Goal: Information Seeking & Learning: Check status

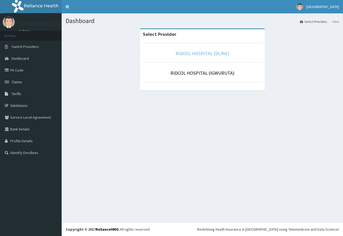
click at [206, 56] on link "RIDCOL HOSPITAL (DLINE)" at bounding box center [202, 53] width 54 height 6
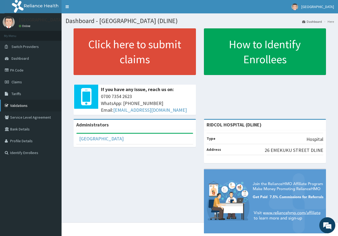
click at [16, 106] on link "Validations" at bounding box center [31, 106] width 62 height 12
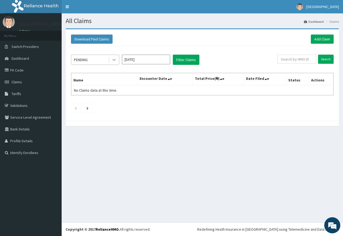
click at [114, 59] on icon at bounding box center [113, 59] width 5 height 5
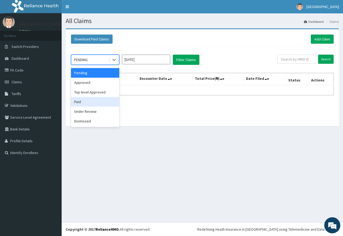
click at [104, 101] on div "Paid" at bounding box center [95, 102] width 48 height 10
click at [104, 101] on div "option Paid focused, 4 of 6. 6 results available. Use Up and Down to choose opt…" at bounding box center [202, 82] width 268 height 71
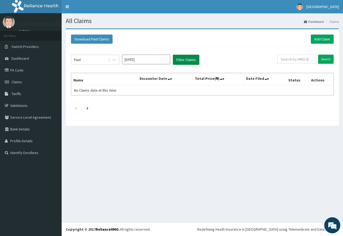
click at [187, 60] on button "Filter Claims" at bounding box center [186, 60] width 27 height 10
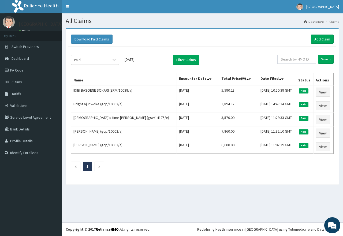
click at [154, 60] on input "Aug 2025" at bounding box center [146, 60] width 48 height 10
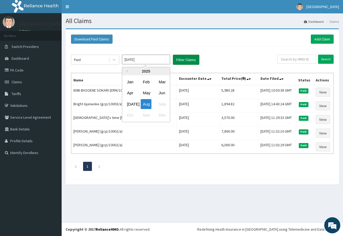
click at [181, 59] on button "Filter Claims" at bounding box center [186, 60] width 27 height 10
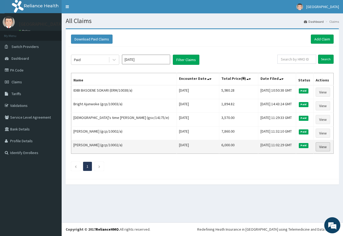
click at [320, 145] on link "View" at bounding box center [323, 146] width 14 height 9
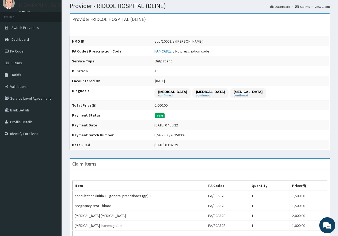
scroll to position [18, 0]
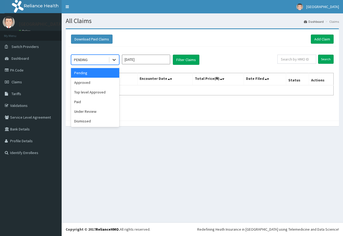
click at [112, 59] on icon at bounding box center [113, 59] width 5 height 5
click at [102, 82] on div "Approved" at bounding box center [95, 83] width 48 height 10
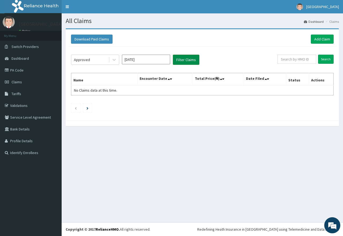
click at [189, 57] on button "Filter Claims" at bounding box center [186, 60] width 27 height 10
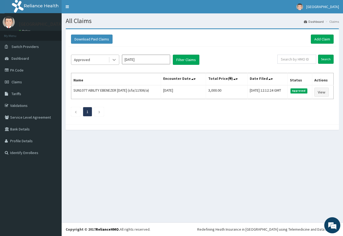
click at [116, 61] on icon at bounding box center [113, 59] width 5 height 5
click at [111, 60] on div at bounding box center [114, 60] width 10 height 10
click at [113, 58] on icon at bounding box center [113, 59] width 5 height 5
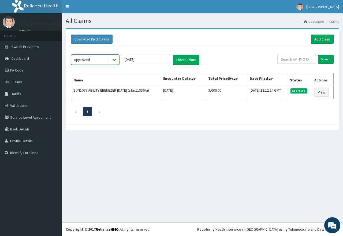
click at [113, 58] on icon at bounding box center [113, 59] width 5 height 5
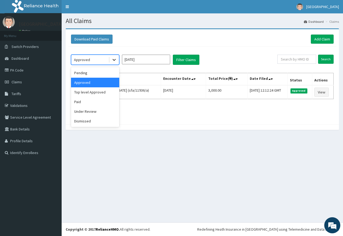
click at [113, 58] on icon at bounding box center [113, 59] width 5 height 5
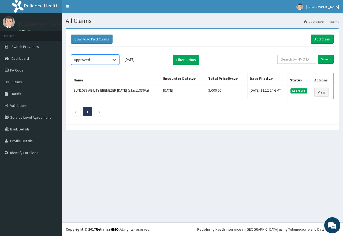
click at [113, 58] on icon at bounding box center [113, 59] width 5 height 5
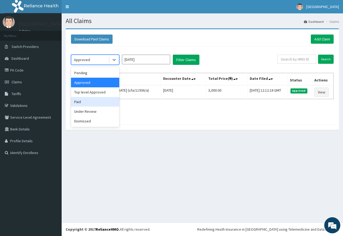
click at [87, 102] on div "Paid" at bounding box center [95, 102] width 48 height 10
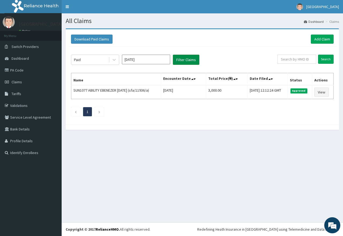
click at [181, 59] on button "Filter Claims" at bounding box center [186, 60] width 27 height 10
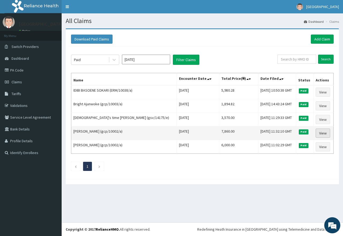
click at [321, 132] on link "View" at bounding box center [323, 133] width 14 height 9
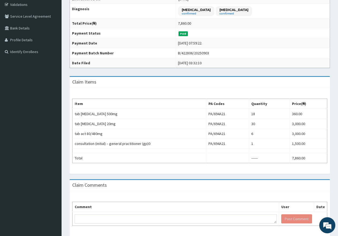
scroll to position [104, 0]
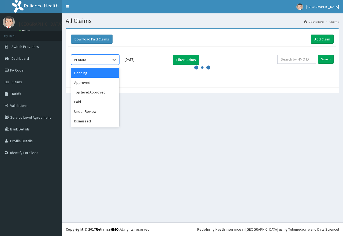
click at [117, 59] on div at bounding box center [114, 60] width 10 height 10
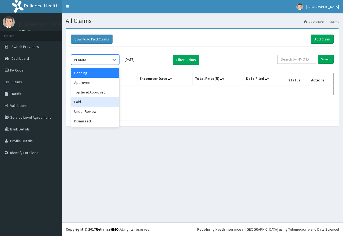
click at [79, 100] on div "Paid" at bounding box center [95, 102] width 48 height 10
click at [80, 100] on div "option Paid focused, 4 of 6. 6 results available. Use Up and Down to choose opt…" at bounding box center [202, 82] width 268 height 71
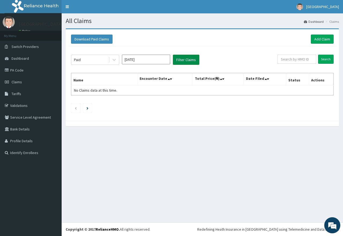
click at [190, 58] on button "Filter Claims" at bounding box center [186, 60] width 27 height 10
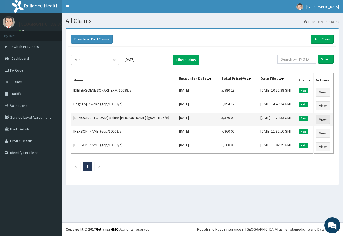
click at [322, 119] on link "View" at bounding box center [323, 119] width 14 height 9
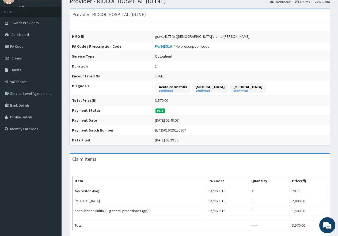
scroll to position [32, 0]
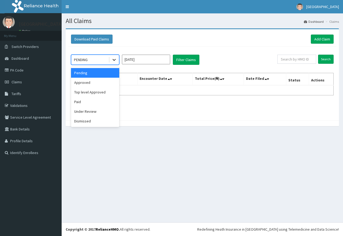
click at [112, 59] on icon at bounding box center [113, 59] width 5 height 5
click at [91, 99] on div "Paid" at bounding box center [95, 102] width 48 height 10
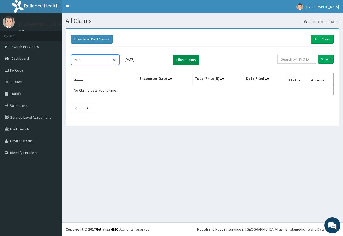
click at [186, 60] on button "Filter Claims" at bounding box center [186, 60] width 27 height 10
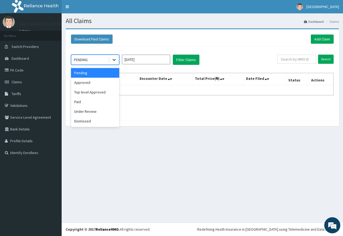
click at [111, 59] on icon at bounding box center [113, 59] width 5 height 5
click at [83, 84] on div "Approved" at bounding box center [95, 83] width 48 height 10
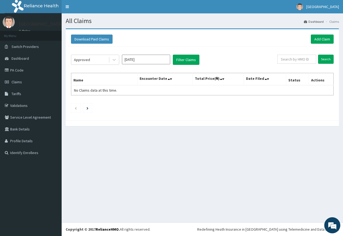
click at [83, 84] on th "Name" at bounding box center [104, 79] width 66 height 12
click at [181, 60] on button "Filter Claims" at bounding box center [186, 60] width 27 height 10
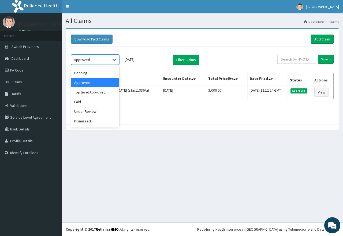
click at [112, 61] on icon at bounding box center [113, 59] width 5 height 5
click at [93, 100] on div "Paid" at bounding box center [95, 102] width 48 height 10
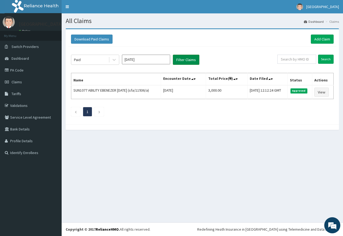
click at [178, 61] on button "Filter Claims" at bounding box center [186, 60] width 27 height 10
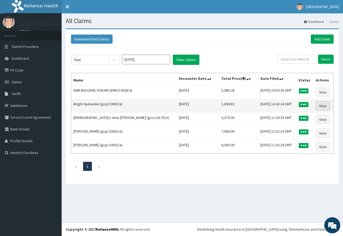
click at [319, 104] on link "View" at bounding box center [323, 105] width 14 height 9
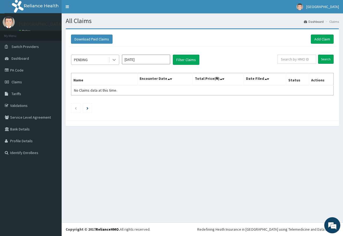
click at [114, 61] on icon at bounding box center [113, 59] width 5 height 5
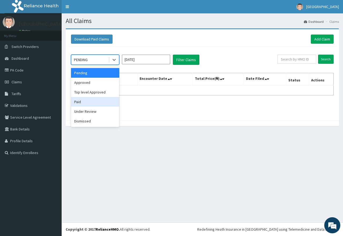
click at [102, 99] on div "Paid" at bounding box center [95, 102] width 48 height 10
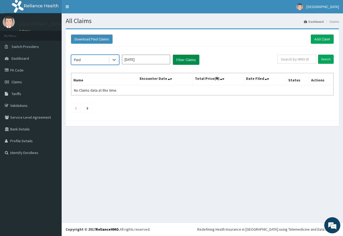
click at [180, 60] on button "Filter Claims" at bounding box center [186, 60] width 27 height 10
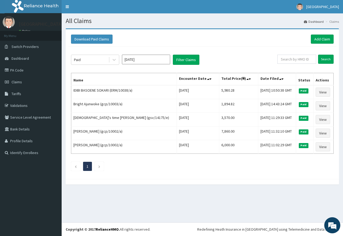
click at [218, 26] on section "Download Paid Claims Add Claim × Note you can only download claims within a max…" at bounding box center [202, 109] width 281 height 170
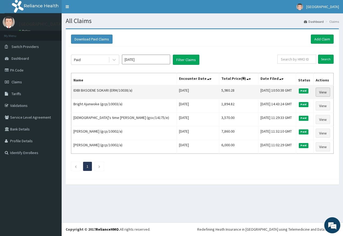
click at [323, 95] on link "View" at bounding box center [323, 92] width 14 height 9
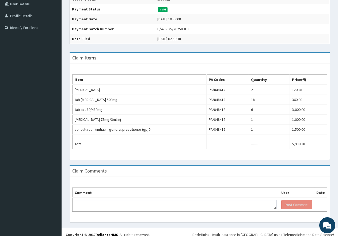
scroll to position [130, 0]
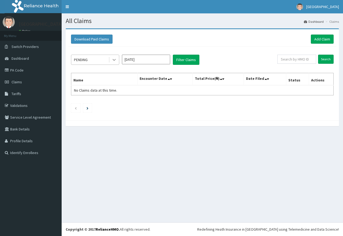
click at [116, 61] on icon at bounding box center [113, 59] width 5 height 5
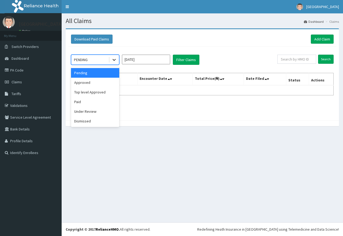
click at [116, 61] on icon at bounding box center [113, 59] width 5 height 5
click at [82, 103] on div "Paid" at bounding box center [95, 102] width 48 height 10
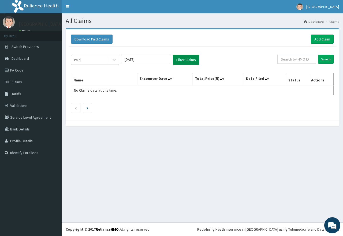
click at [185, 60] on button "Filter Claims" at bounding box center [186, 60] width 27 height 10
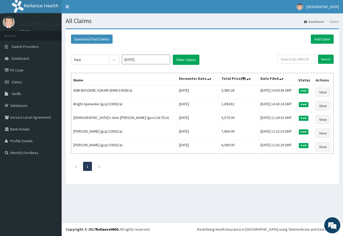
click at [151, 62] on input "Aug 2025" at bounding box center [146, 60] width 48 height 10
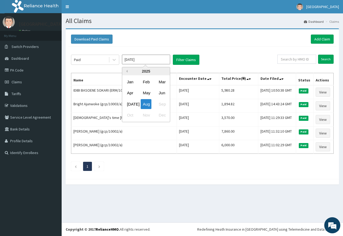
click at [126, 71] on button "Previous Year" at bounding box center [126, 71] width 3 height 3
click at [164, 72] on div "2024" at bounding box center [146, 71] width 48 height 8
click at [165, 70] on button "Next Year" at bounding box center [165, 71] width 3 height 3
click at [165, 103] on div "Jul Aug Sep" at bounding box center [146, 104] width 48 height 11
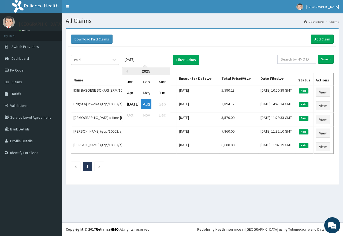
click at [164, 103] on div "Jul Aug Sep" at bounding box center [146, 104] width 48 height 11
drag, startPoint x: 162, startPoint y: 101, endPoint x: 160, endPoint y: 105, distance: 4.8
drag, startPoint x: 160, startPoint y: 105, endPoint x: 146, endPoint y: 117, distance: 18.2
click at [146, 117] on div "Oct Nov Dec" at bounding box center [146, 115] width 48 height 11
click at [163, 106] on div "Jul Aug Sep" at bounding box center [146, 104] width 48 height 11
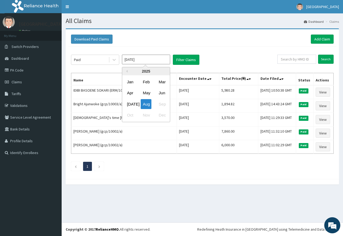
click at [163, 104] on div "Jul Aug Sep" at bounding box center [146, 104] width 48 height 11
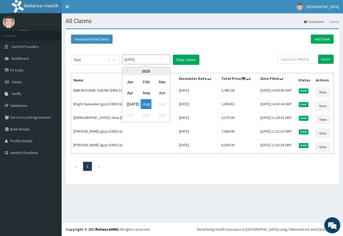
click at [163, 104] on div "Jul Aug Sep" at bounding box center [146, 104] width 48 height 11
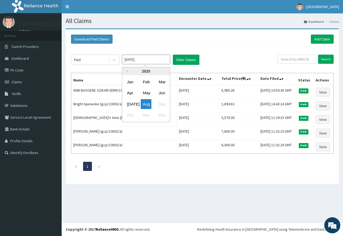
click at [163, 104] on div "Jul Aug Sep" at bounding box center [146, 104] width 48 height 11
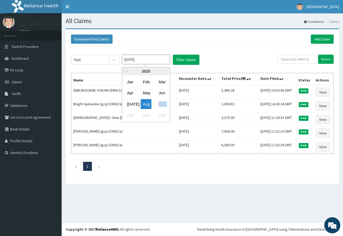
click at [163, 104] on div "Jul Aug Sep" at bounding box center [146, 104] width 48 height 11
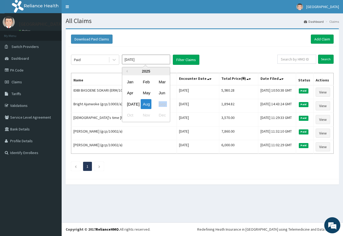
click at [163, 104] on div "Jul Aug Sep" at bounding box center [146, 104] width 48 height 11
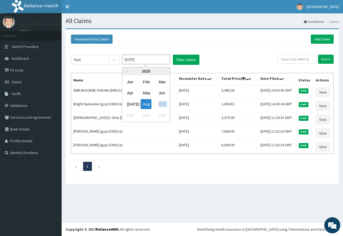
click at [163, 104] on div "Jul Aug Sep" at bounding box center [146, 104] width 48 height 11
click at [133, 116] on div "Oct Nov Dec" at bounding box center [146, 115] width 48 height 11
click at [132, 116] on div "Oct Nov Dec" at bounding box center [146, 115] width 48 height 11
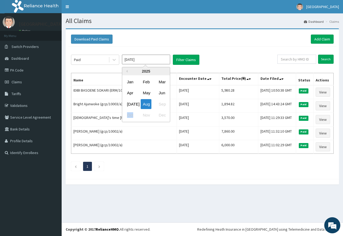
click at [132, 115] on div "Oct Nov Dec" at bounding box center [146, 115] width 48 height 11
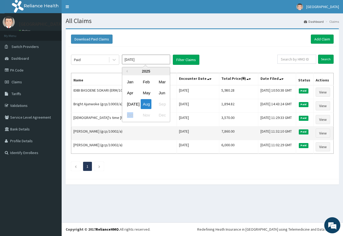
drag, startPoint x: 124, startPoint y: 120, endPoint x: 116, endPoint y: 129, distance: 12.0
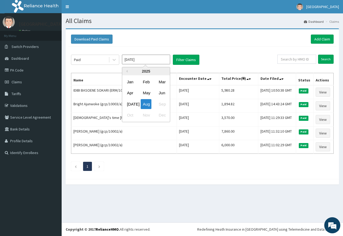
click at [90, 166] on div "Paid Aug 2025 Previous Year 2025 Jan Feb Mar Apr May Jun Jul Aug Sep Oct Nov De…" at bounding box center [202, 112] width 268 height 130
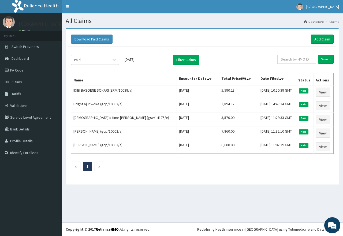
click at [89, 166] on li "1" at bounding box center [87, 166] width 9 height 9
click at [85, 167] on li "1" at bounding box center [87, 166] width 9 height 9
click at [85, 166] on li "1" at bounding box center [87, 166] width 9 height 9
drag, startPoint x: 86, startPoint y: 166, endPoint x: 93, endPoint y: 166, distance: 7.0
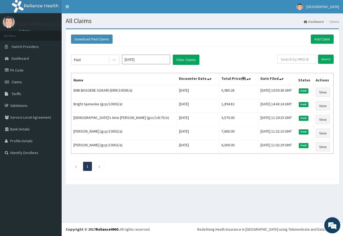
click at [89, 166] on li "1" at bounding box center [87, 166] width 9 height 9
click at [98, 167] on li at bounding box center [99, 166] width 9 height 9
click at [98, 167] on icon "Next page" at bounding box center [99, 166] width 2 height 3
click at [73, 167] on li at bounding box center [75, 166] width 9 height 9
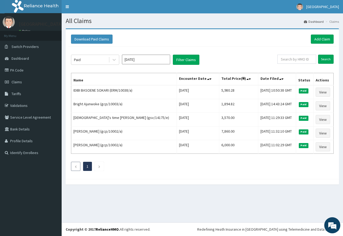
click at [73, 167] on li at bounding box center [75, 166] width 9 height 9
click at [73, 165] on li at bounding box center [75, 166] width 9 height 9
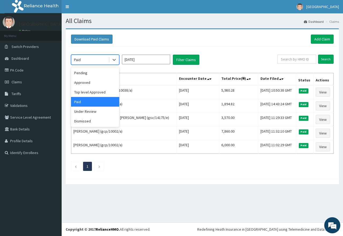
click at [91, 57] on div "Paid" at bounding box center [89, 59] width 37 height 9
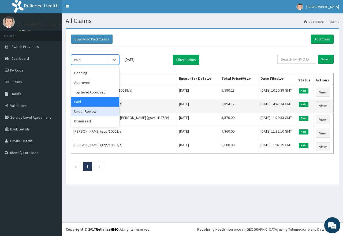
drag, startPoint x: 85, startPoint y: 112, endPoint x: 95, endPoint y: 104, distance: 12.6
click at [85, 112] on div "Under Review" at bounding box center [95, 112] width 48 height 10
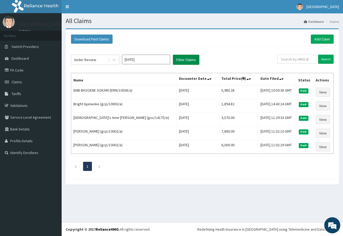
click at [178, 59] on button "Filter Claims" at bounding box center [186, 60] width 27 height 10
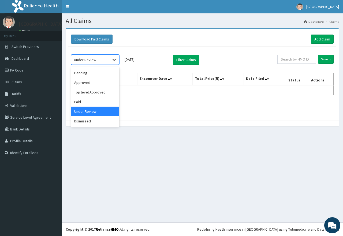
click at [111, 59] on icon at bounding box center [113, 59] width 5 height 5
click at [87, 100] on div "Paid" at bounding box center [95, 102] width 48 height 10
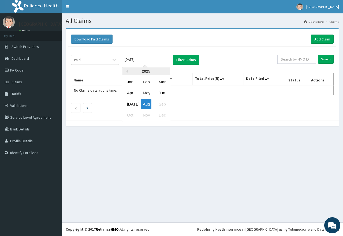
click at [160, 61] on input "[DATE]" at bounding box center [146, 60] width 48 height 10
click at [132, 105] on div "Jul" at bounding box center [130, 104] width 11 height 10
type input "Jun 2025"
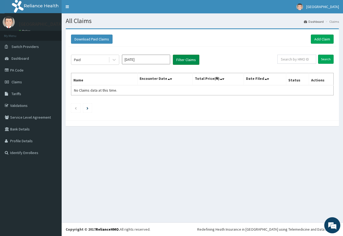
click at [184, 63] on button "Filter Claims" at bounding box center [186, 60] width 27 height 10
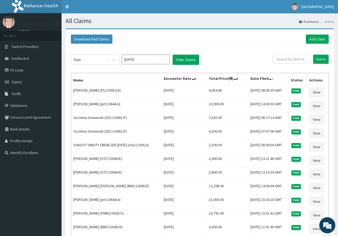
click at [272, 80] on icon at bounding box center [273, 79] width 2 height 4
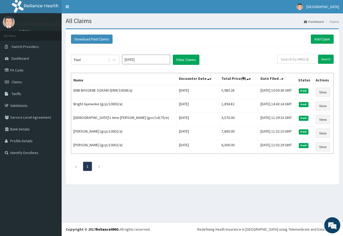
click at [279, 79] on icon at bounding box center [280, 79] width 2 height 4
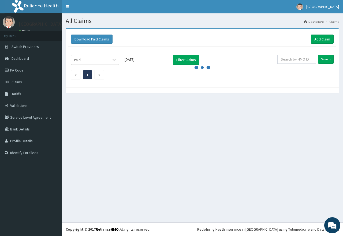
click at [255, 79] on ul "1" at bounding box center [202, 74] width 263 height 9
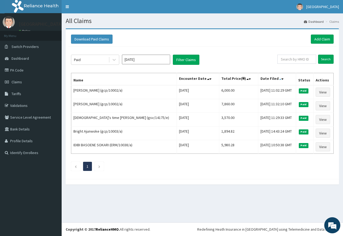
click at [279, 79] on icon at bounding box center [280, 79] width 2 height 4
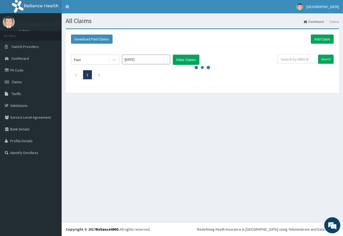
click at [254, 79] on ul "1" at bounding box center [202, 74] width 263 height 9
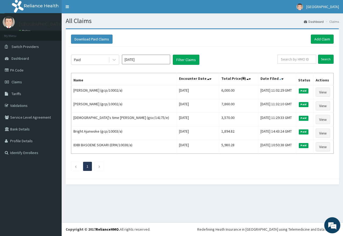
click at [279, 79] on icon at bounding box center [280, 79] width 2 height 4
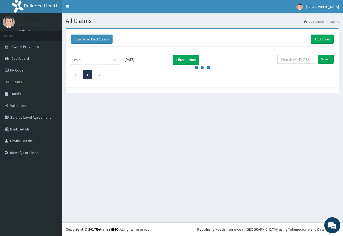
click at [254, 79] on ul "1" at bounding box center [202, 74] width 263 height 9
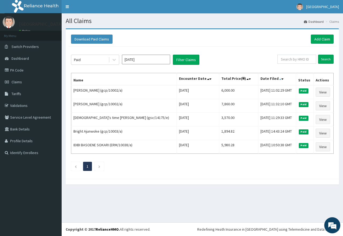
click at [279, 79] on icon at bounding box center [280, 79] width 2 height 4
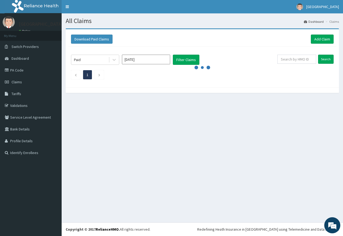
click at [254, 79] on ul "1" at bounding box center [202, 74] width 263 height 9
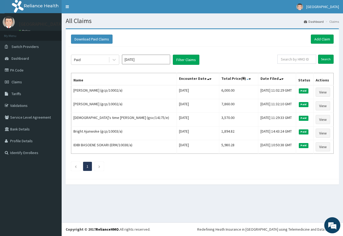
click at [246, 79] on icon at bounding box center [247, 79] width 2 height 4
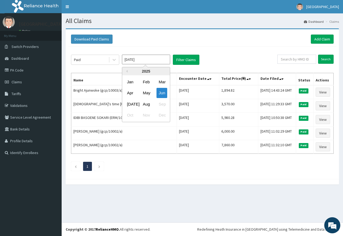
click at [151, 61] on input "Jun 2025" at bounding box center [146, 60] width 48 height 10
click at [137, 100] on div "Jul Aug Sep" at bounding box center [146, 104] width 48 height 11
click at [128, 104] on div "Jul" at bounding box center [130, 104] width 11 height 10
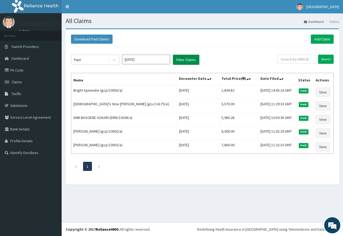
click at [188, 62] on button "Filter Claims" at bounding box center [186, 60] width 27 height 10
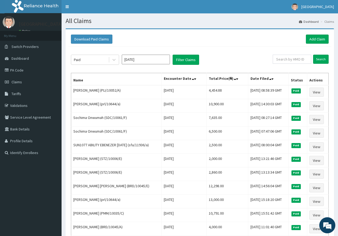
click at [320, 81] on th "Actions" at bounding box center [318, 79] width 21 height 12
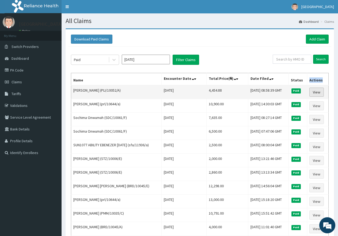
click at [316, 91] on link "View" at bounding box center [317, 92] width 14 height 9
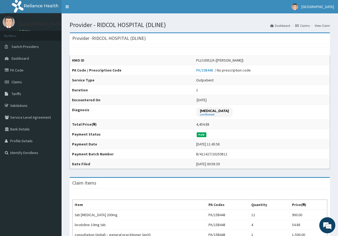
click at [299, 25] on icon at bounding box center [296, 25] width 3 height 3
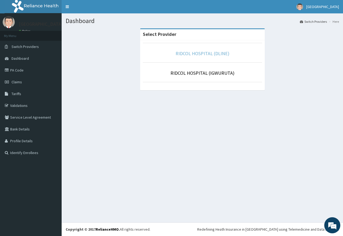
click at [186, 53] on link "RIDCOL HOSPITAL (DLINE)" at bounding box center [202, 53] width 54 height 6
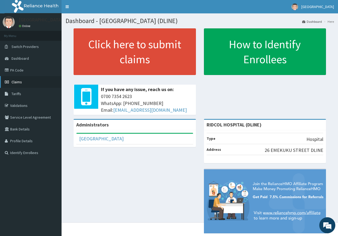
click at [31, 83] on link "Claims" at bounding box center [31, 82] width 62 height 12
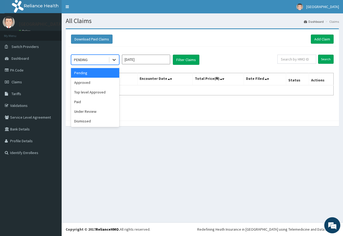
click at [114, 59] on icon at bounding box center [113, 59] width 5 height 5
click at [90, 121] on div "Dismissed" at bounding box center [95, 121] width 48 height 10
click at [90, 121] on div at bounding box center [202, 124] width 273 height 6
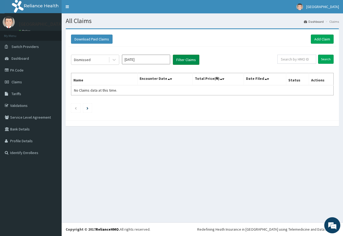
click at [191, 59] on button "Filter Claims" at bounding box center [186, 60] width 27 height 10
